Goal: Task Accomplishment & Management: Manage account settings

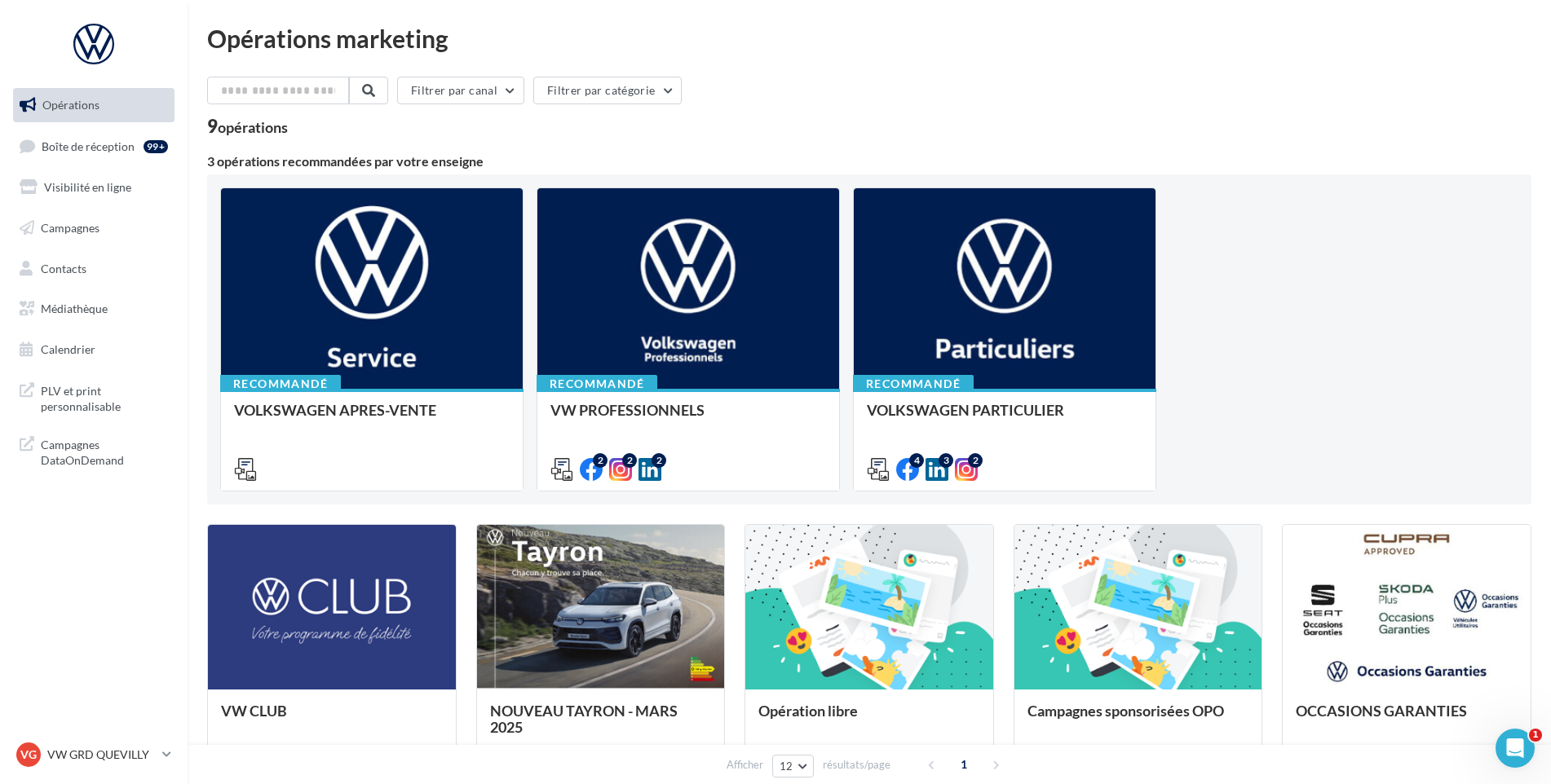
drag, startPoint x: 85, startPoint y: 176, endPoint x: 85, endPoint y: 166, distance: 10.0
click at [85, 176] on link "Visibilité en ligne" at bounding box center [93, 187] width 168 height 35
click at [87, 144] on span "Boîte de réception" at bounding box center [88, 146] width 93 height 14
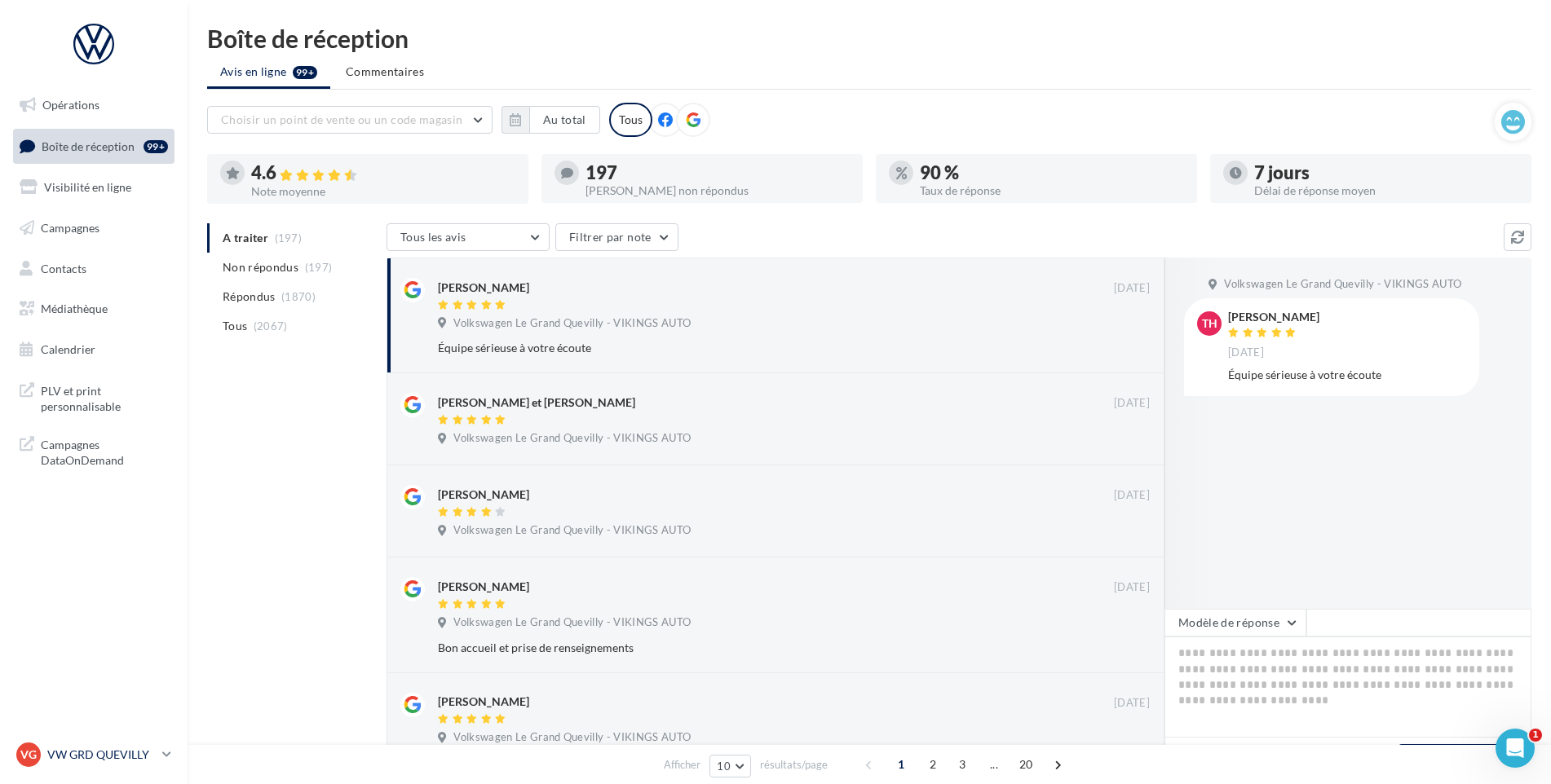
drag, startPoint x: 184, startPoint y: 778, endPoint x: 145, endPoint y: 759, distance: 43.4
click at [184, 778] on div "VG VW GRD QUEVILLY vw-leg-vau" at bounding box center [93, 761] width 187 height 45
click at [144, 757] on p "VW GRD QUEVILLY" at bounding box center [101, 754] width 108 height 16
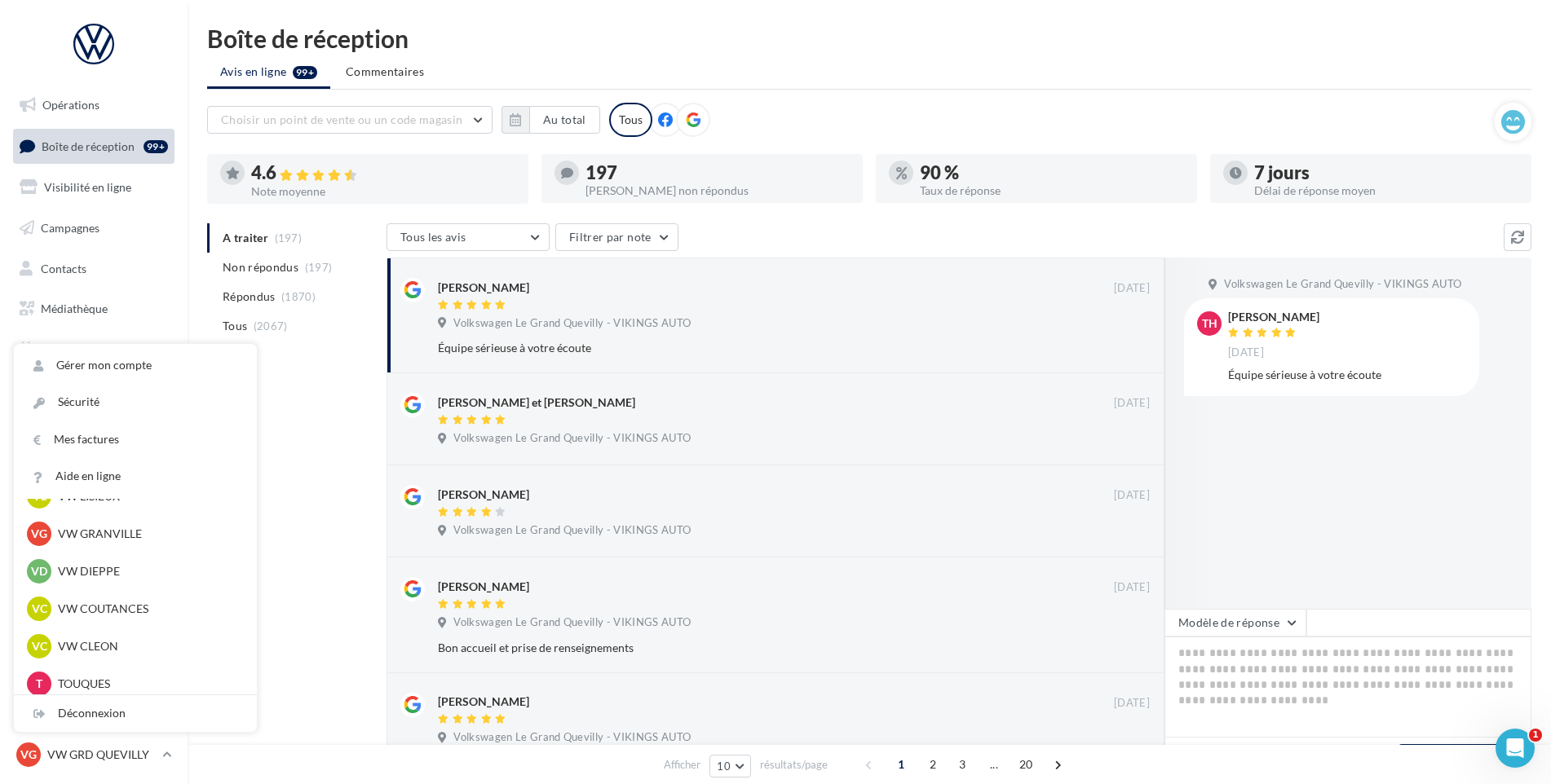
scroll to position [326, 0]
click at [130, 572] on p "VW LISIEUX" at bounding box center [147, 575] width 179 height 16
